Goal: Check status: Check status

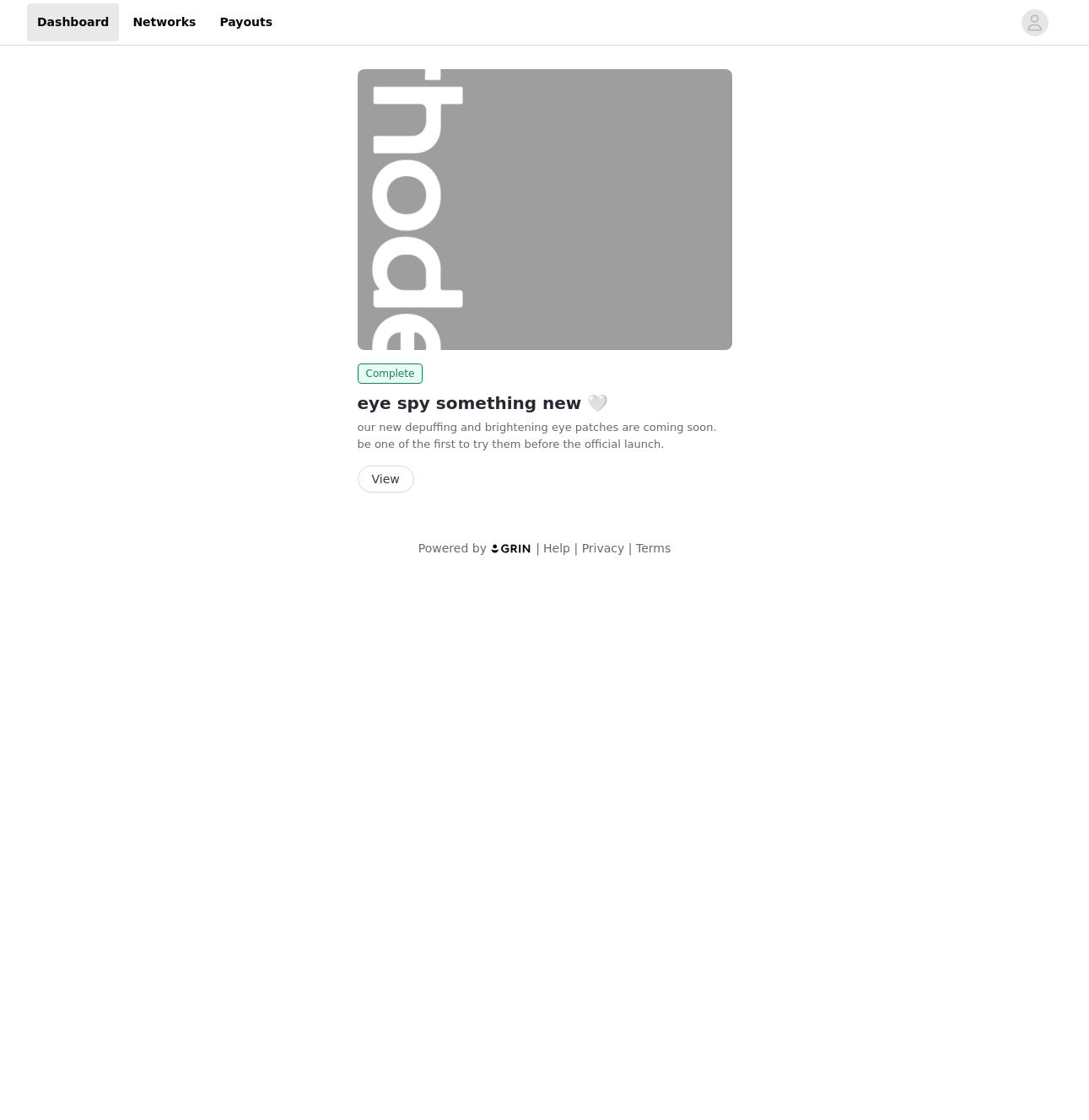
click at [392, 476] on button "View" at bounding box center [386, 479] width 57 height 27
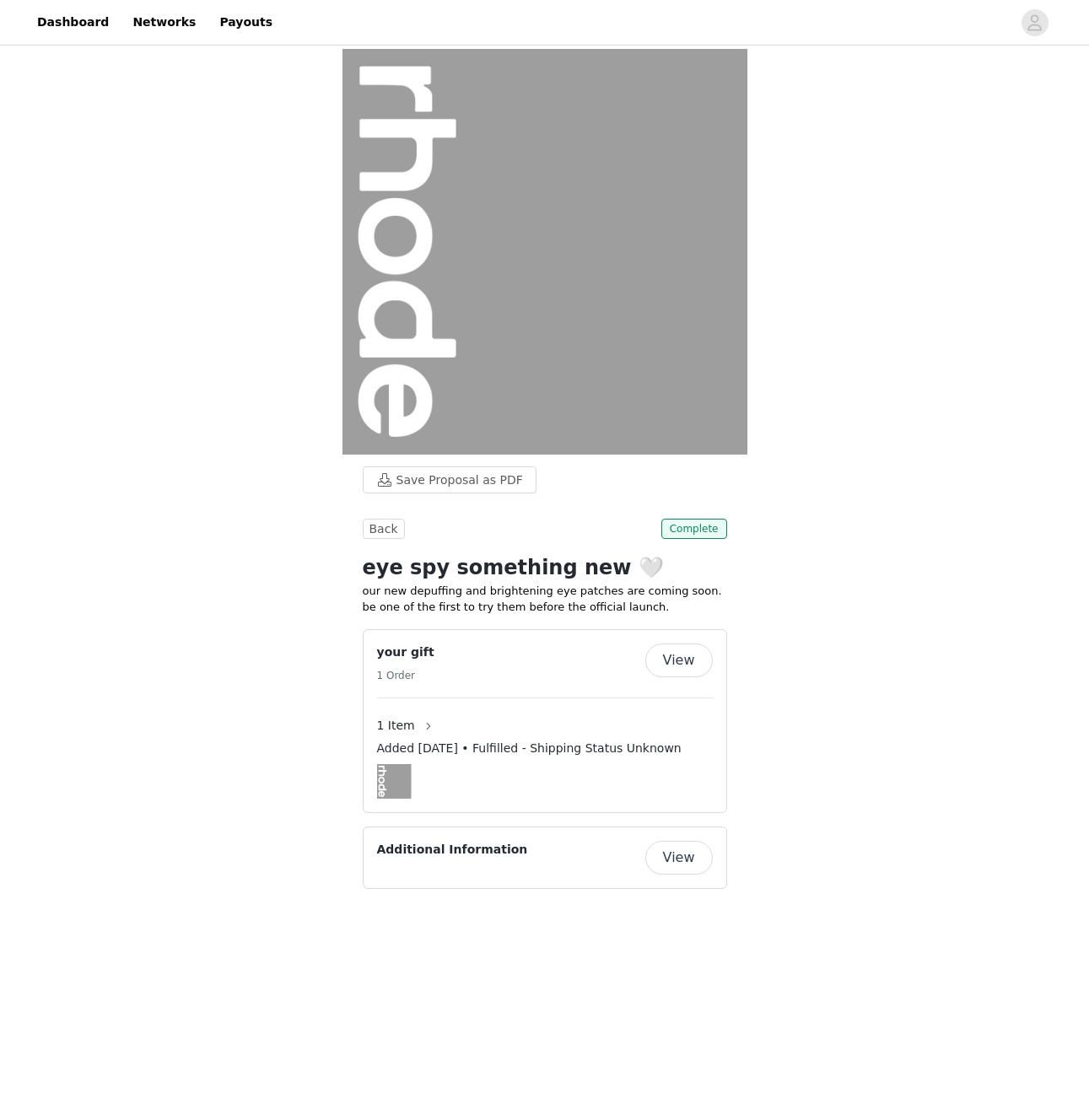
click at [687, 664] on button "View" at bounding box center [679, 660] width 68 height 34
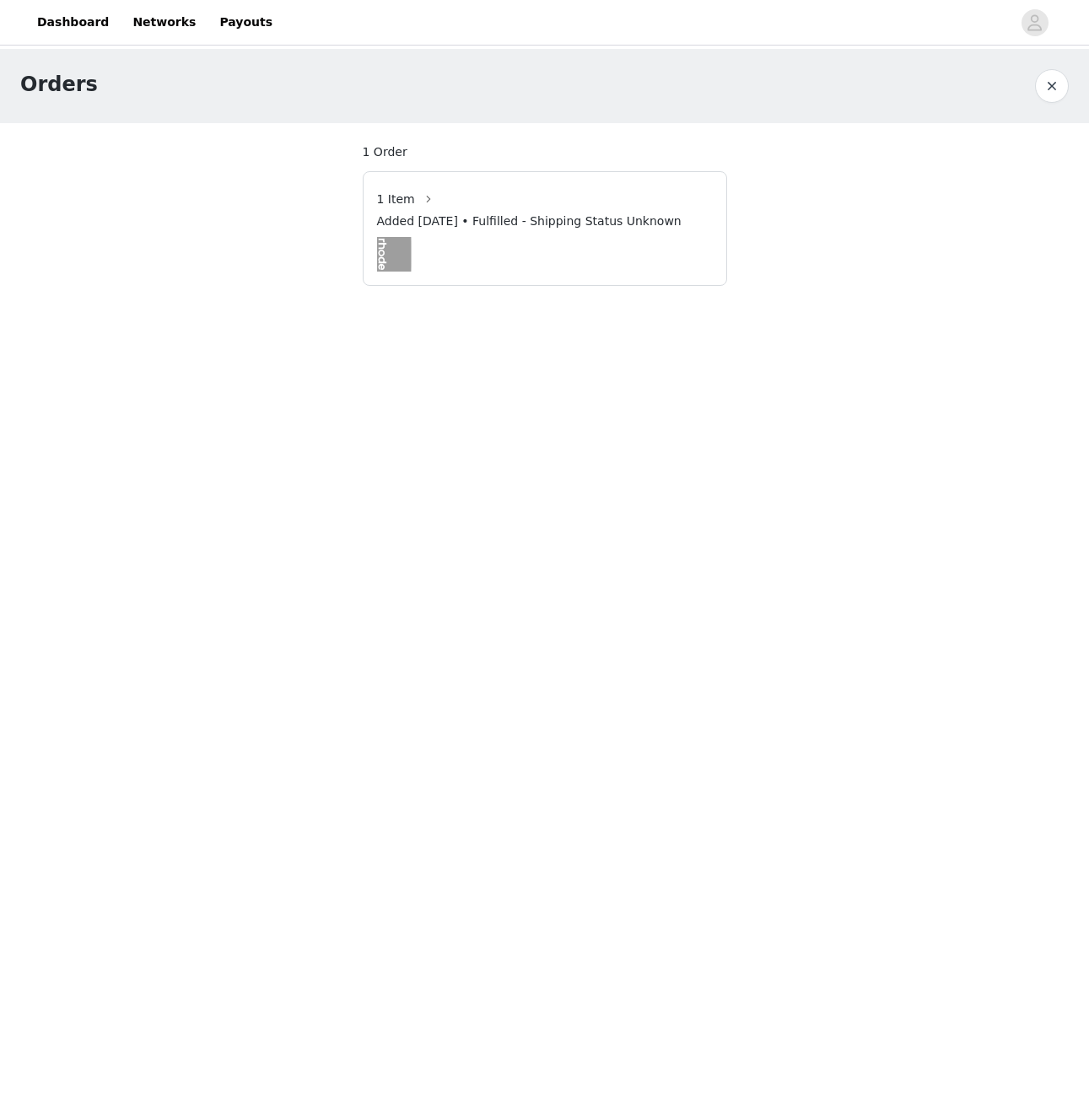
click at [540, 232] on div "Added [DATE] • Fulfilled - Shipping Status Unknown" at bounding box center [544, 224] width 336 height 25
click at [536, 226] on span "Added [DATE] • Fulfilled - Shipping Status Unknown" at bounding box center [529, 221] width 304 height 18
click at [415, 204] on button "button" at bounding box center [428, 198] width 27 height 27
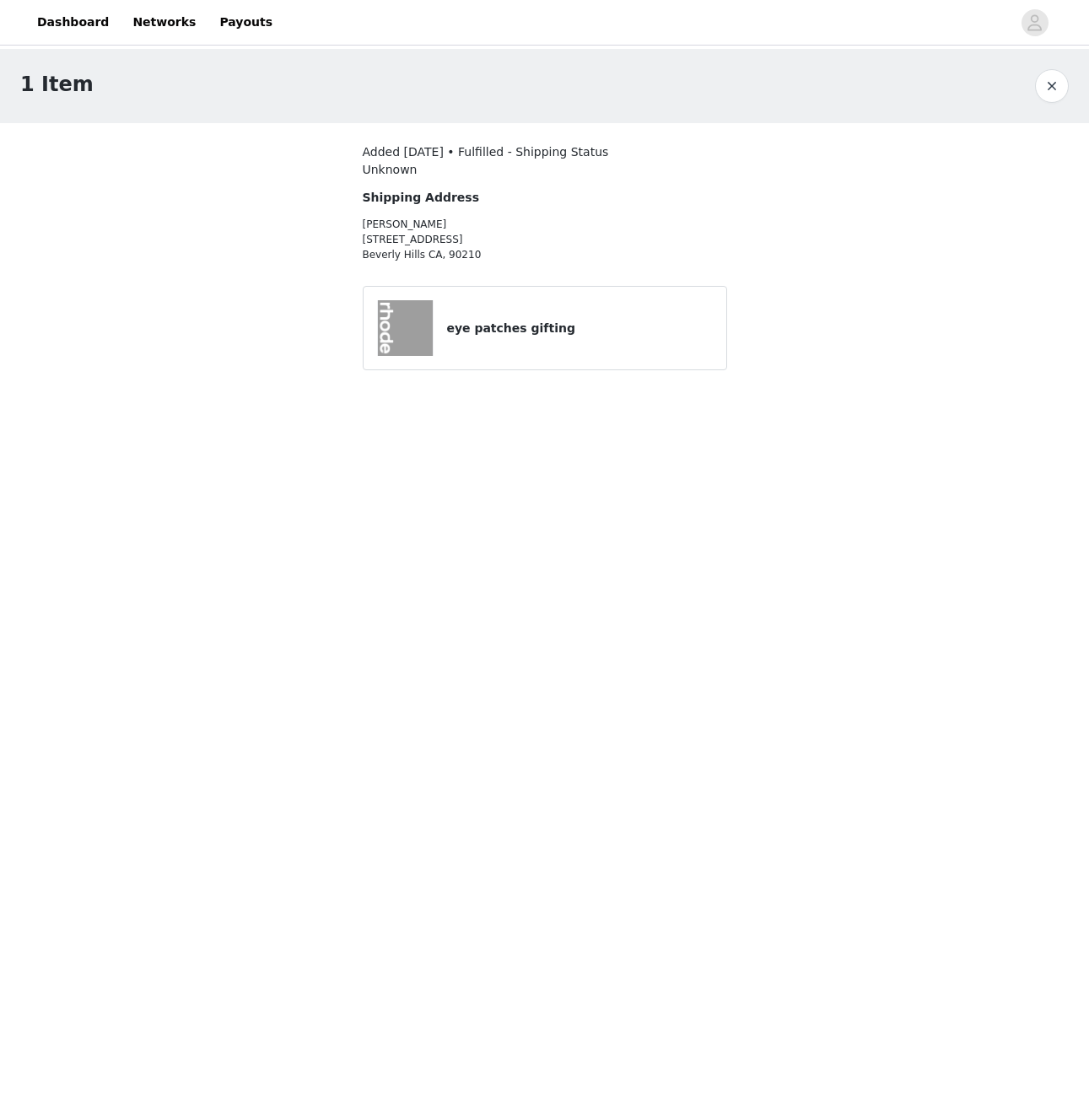
click at [487, 333] on h4 "eye patches gifting" at bounding box center [578, 329] width 265 height 18
click at [516, 153] on span "Added [DATE] • Fulfilled - Shipping Status Unknown" at bounding box center [486, 160] width 246 height 31
click at [503, 328] on h4 "eye patches gifting" at bounding box center [578, 329] width 265 height 18
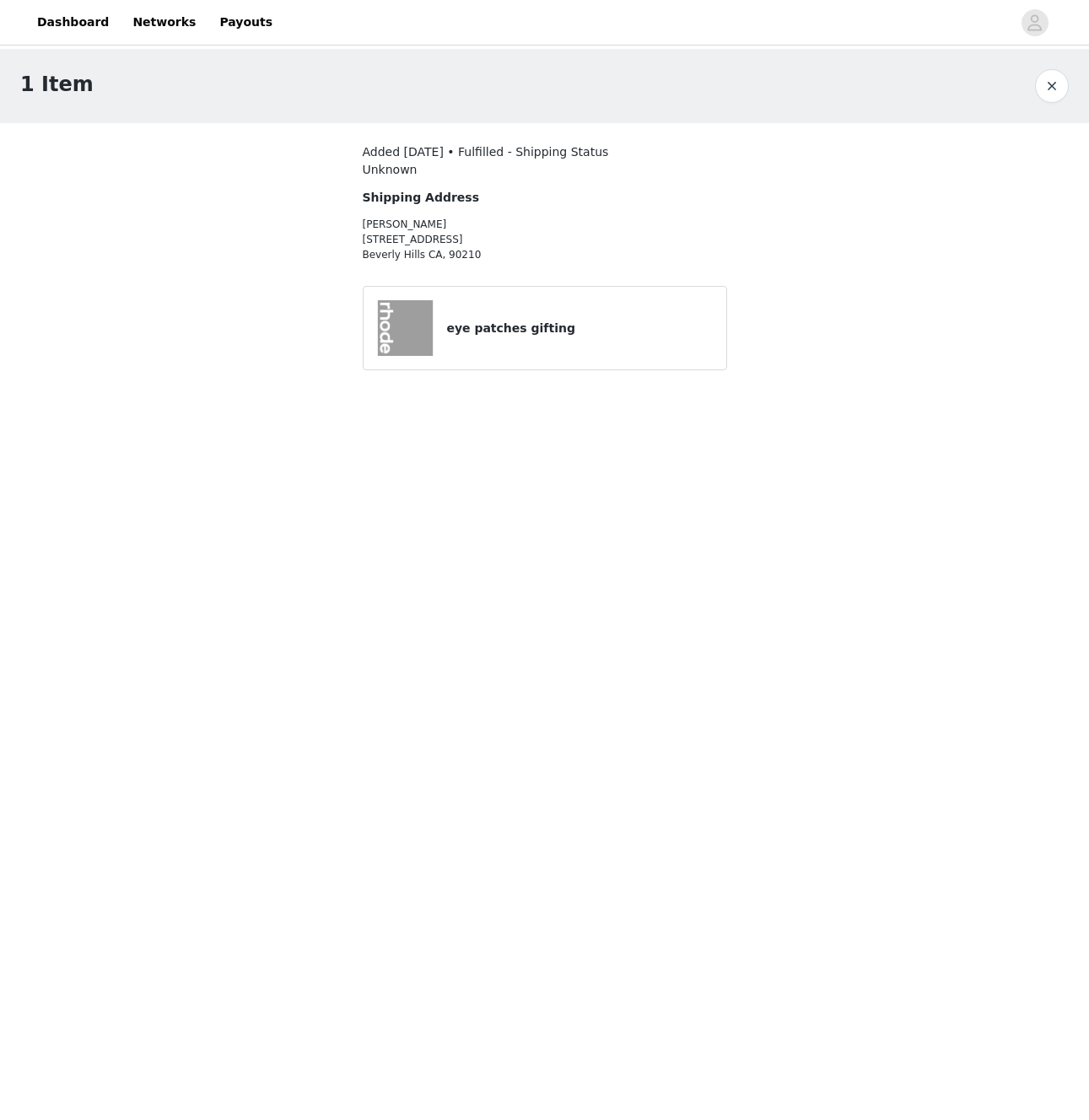
click at [504, 252] on p "[PERSON_NAME] [STREET_ADDRESS]" at bounding box center [500, 239] width 273 height 46
click at [474, 255] on p "[PERSON_NAME] [STREET_ADDRESS]" at bounding box center [500, 239] width 273 height 46
drag, startPoint x: 475, startPoint y: 255, endPoint x: 361, endPoint y: 231, distance: 116.5
click at [361, 231] on section "Added [DATE] • Fulfilled - Shipping Status Unknown Shipping Address [PERSON_NAM…" at bounding box center [544, 264] width 405 height 284
copy p "[PERSON_NAME] [STREET_ADDRESS]"
